Goal: Check status: Check status

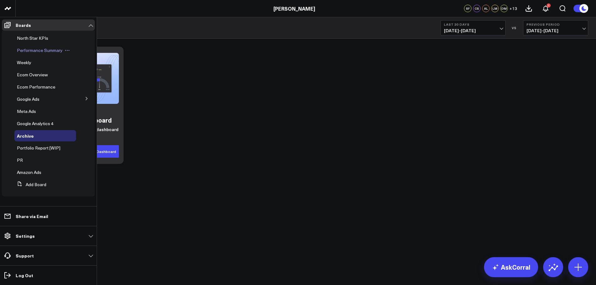
click at [35, 50] on span "Performance Summary" at bounding box center [40, 50] width 46 height 6
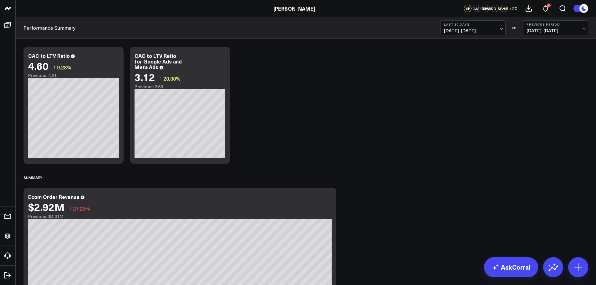
click at [468, 21] on button "Last 30 Days [DATE] - [DATE]" at bounding box center [472, 27] width 65 height 15
click at [469, 196] on link "Custom Dates" at bounding box center [472, 200] width 64 height 12
select select "7"
select select "2025"
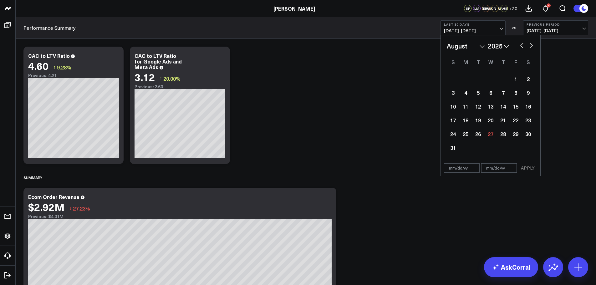
click at [521, 45] on button "button" at bounding box center [521, 45] width 6 height 8
select select "6"
select select "2025"
click at [521, 45] on button "button" at bounding box center [521, 45] width 6 height 8
select select "5"
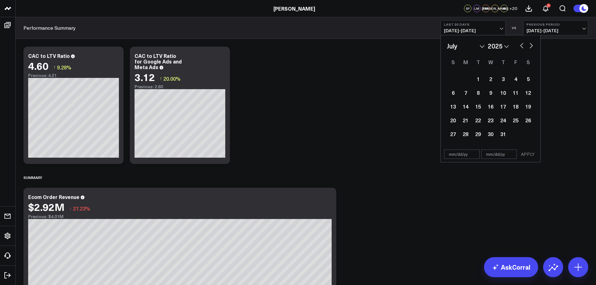
select select "2025"
click at [521, 46] on button "button" at bounding box center [521, 45] width 6 height 8
select select "2"
select select "2025"
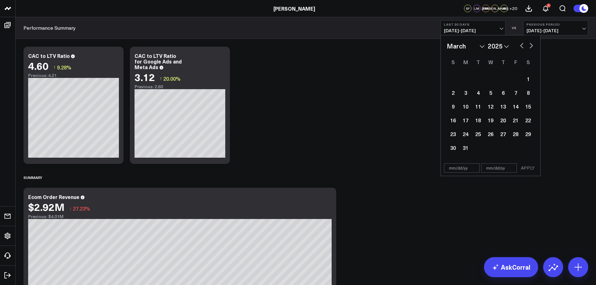
click at [521, 46] on button "button" at bounding box center [521, 45] width 6 height 8
select select "1"
select select "2025"
click at [521, 46] on button "button" at bounding box center [521, 45] width 6 height 8
select select "2025"
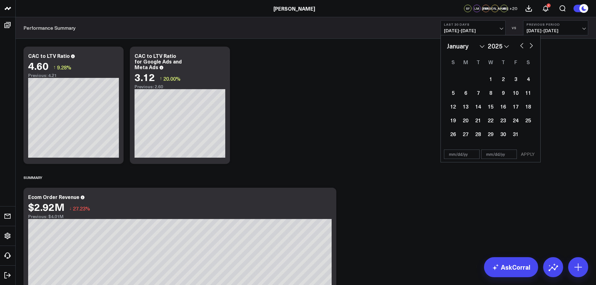
click at [521, 46] on button "button" at bounding box center [521, 45] width 6 height 8
select select "11"
select select "2024"
click at [521, 46] on button "button" at bounding box center [521, 45] width 6 height 8
select select "10"
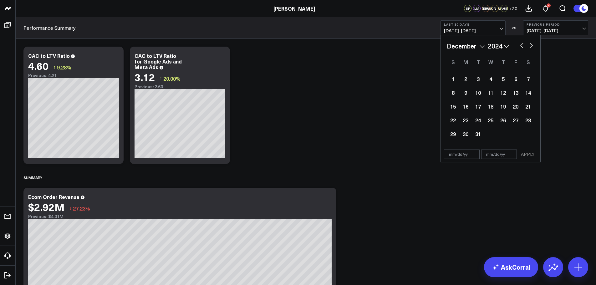
select select "2024"
click at [521, 46] on button "button" at bounding box center [521, 45] width 6 height 8
select select "9"
select select "2024"
click at [476, 78] on div "1" at bounding box center [477, 79] width 13 height 13
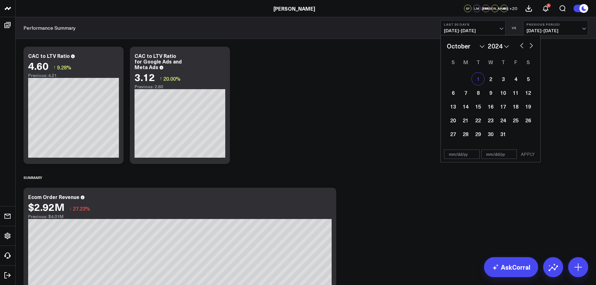
type input "[DATE]"
select select "9"
select select "2024"
click at [529, 45] on button "button" at bounding box center [531, 45] width 6 height 8
select select "11"
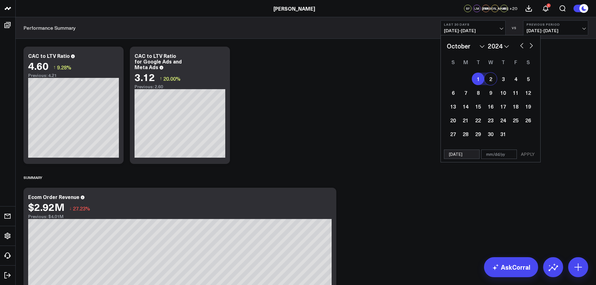
select select "2024"
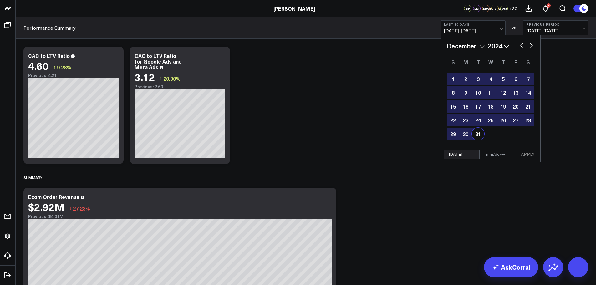
click at [478, 131] on div "31" at bounding box center [477, 134] width 13 height 13
type input "[DATE]"
select select "11"
select select "2024"
click at [527, 154] on button "APPLY" at bounding box center [527, 153] width 19 height 9
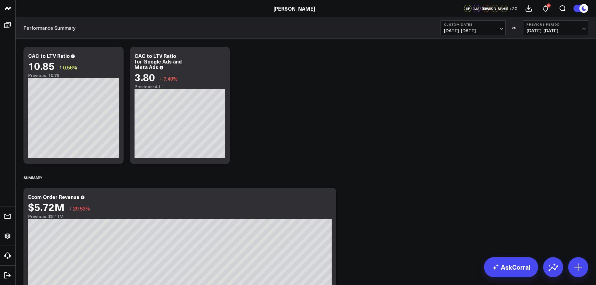
click at [569, 29] on span "[DATE] - [DATE]" at bounding box center [555, 30] width 58 height 5
click at [550, 63] on link "YoY" at bounding box center [555, 66] width 64 height 12
